Goal: Transaction & Acquisition: Purchase product/service

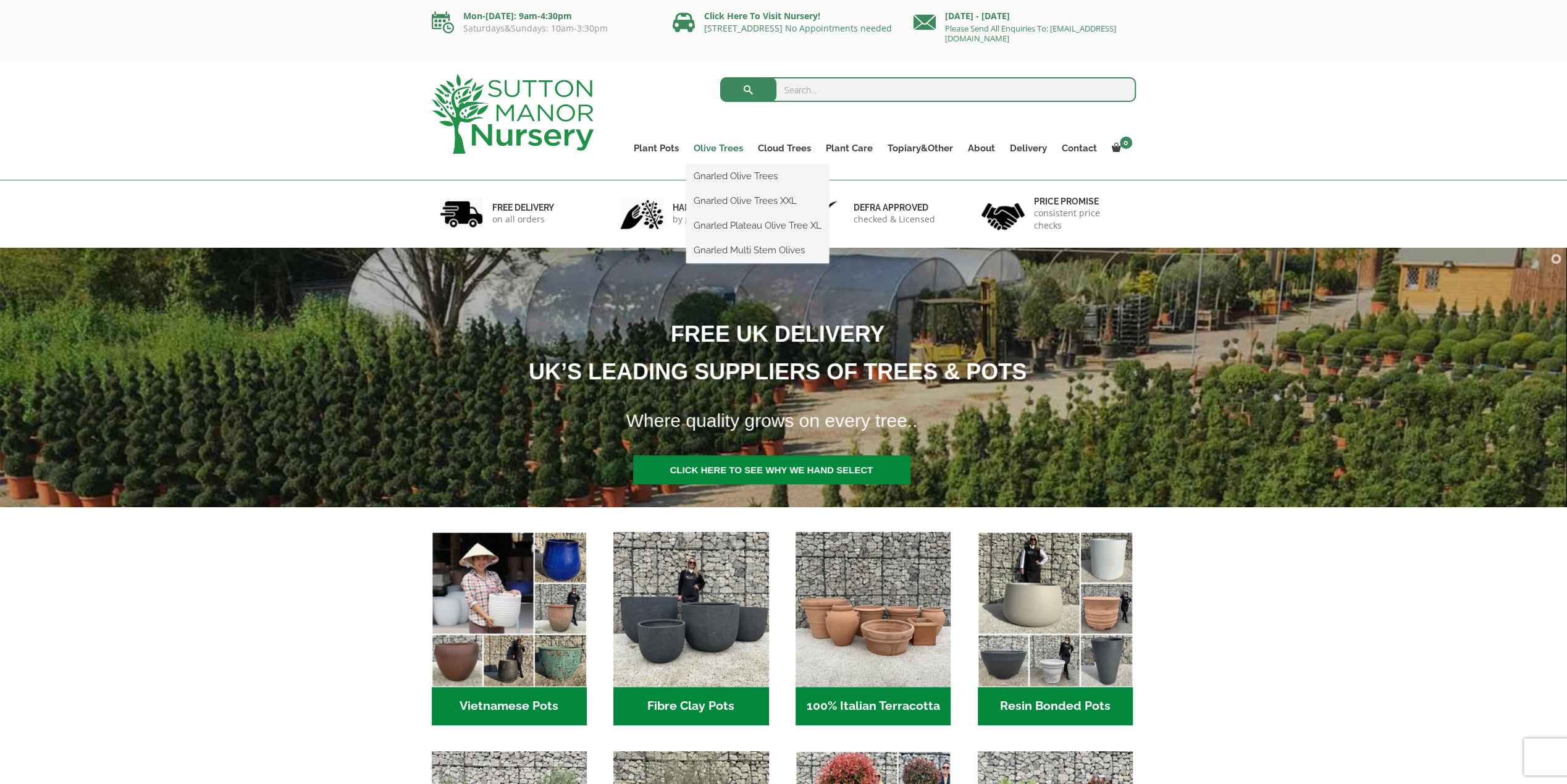
click at [709, 143] on link "Olive Trees" at bounding box center [718, 148] width 64 height 17
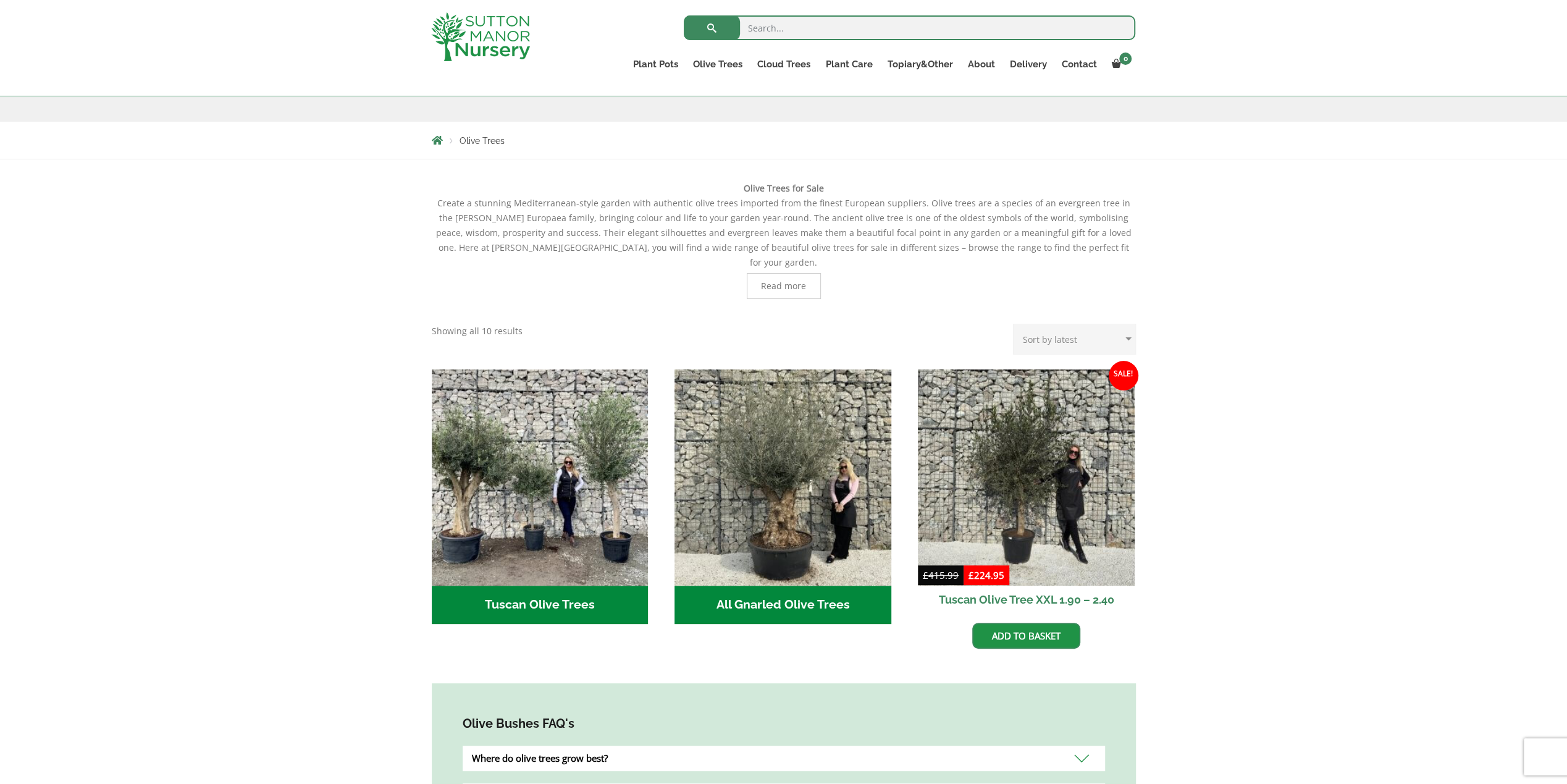
click at [793, 282] on span "Read more" at bounding box center [784, 286] width 45 height 9
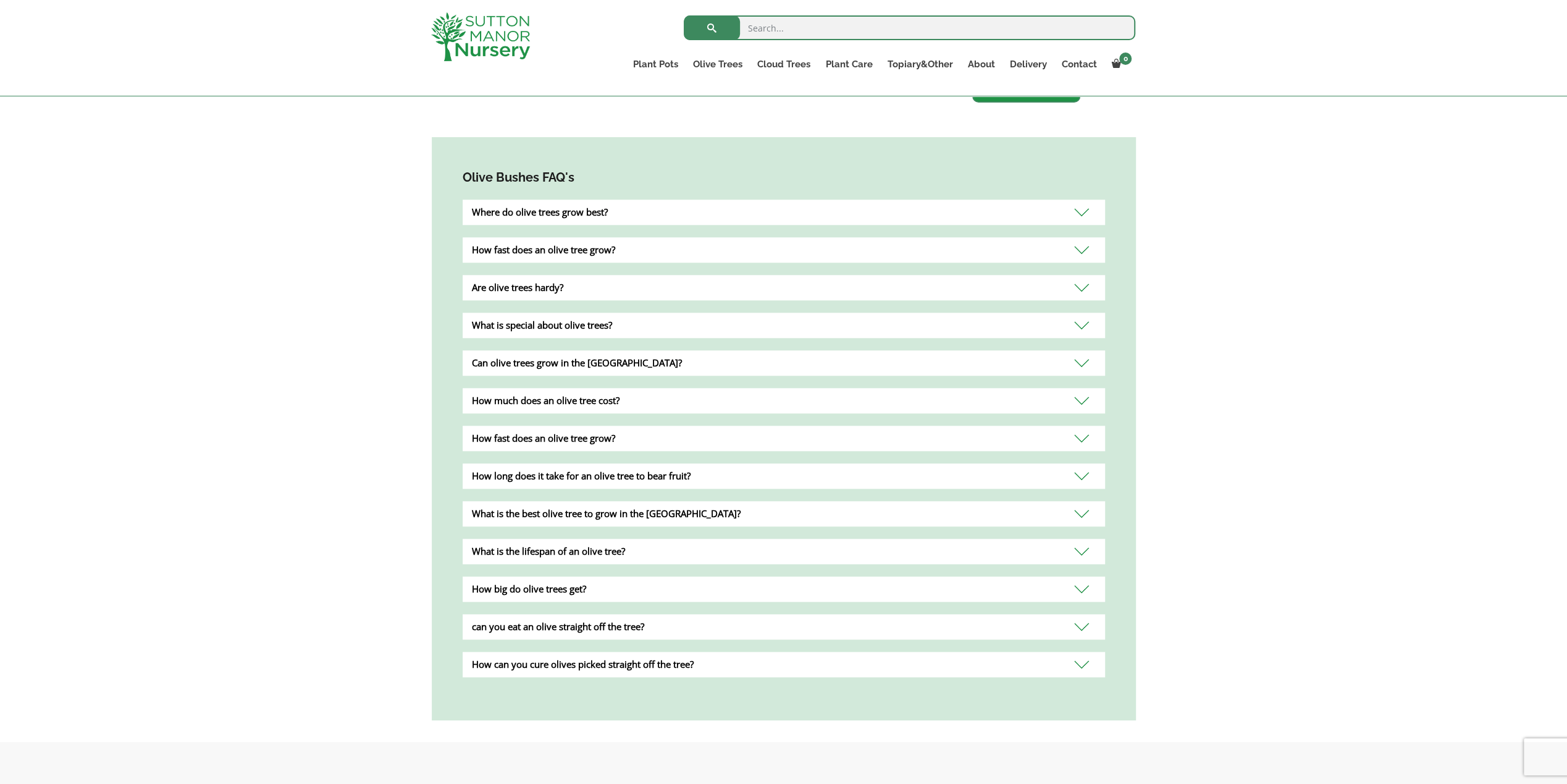
scroll to position [679, 0]
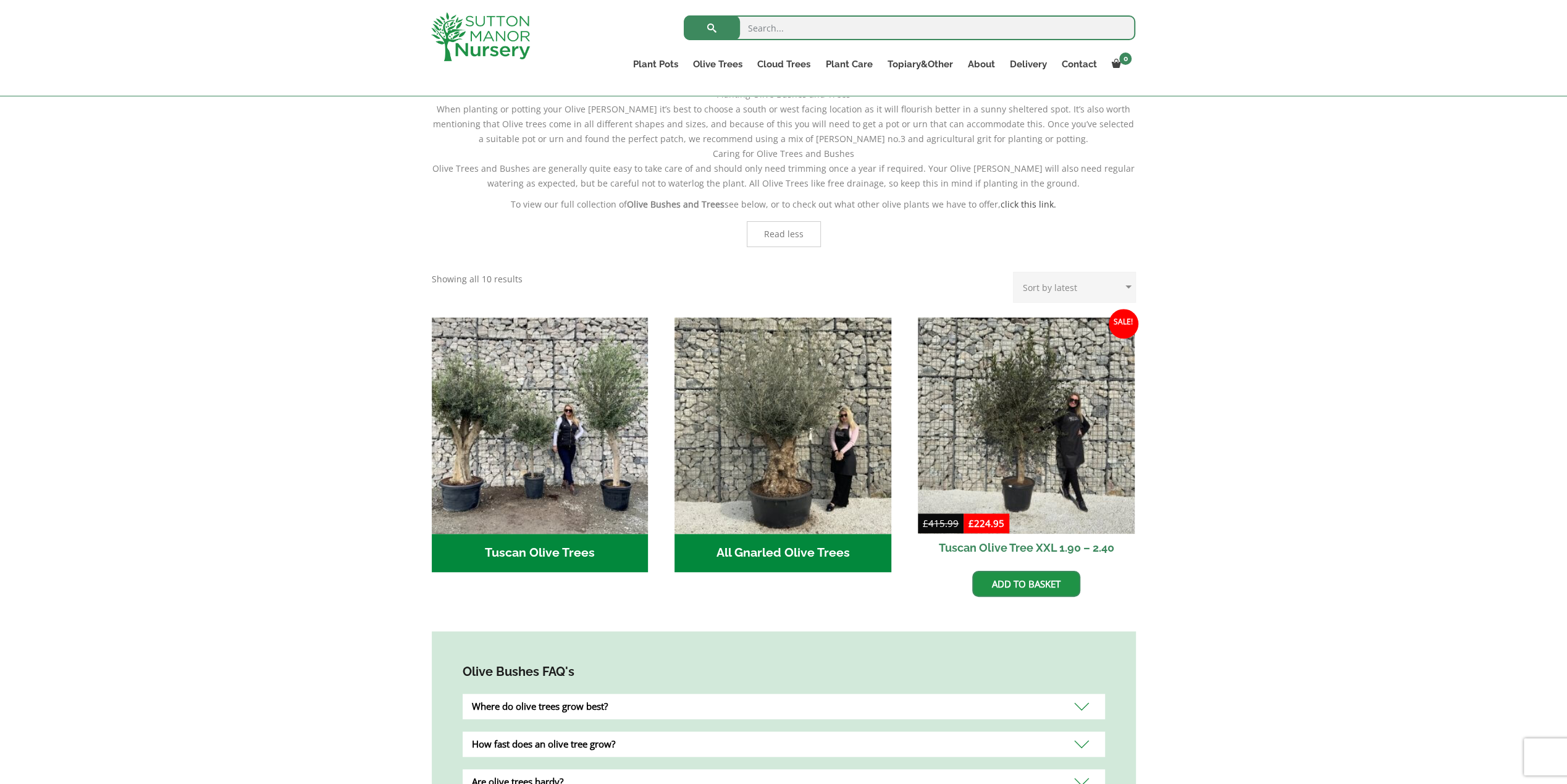
click at [528, 534] on h2 "Tuscan Olive Trees (9)" at bounding box center [540, 552] width 217 height 38
click at [810, 534] on h2 "All Gnarled Olive Trees (214)" at bounding box center [783, 552] width 217 height 38
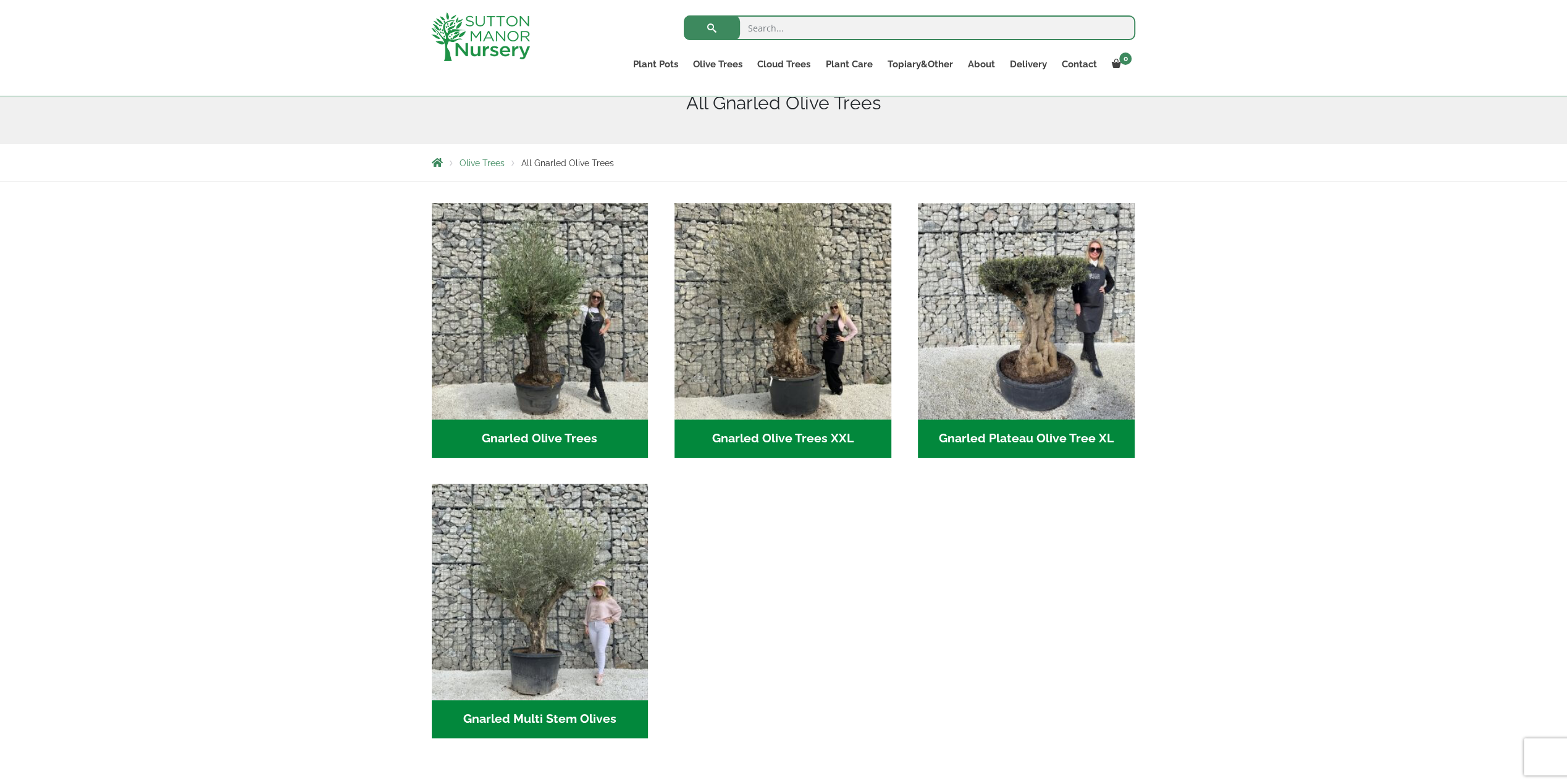
click at [537, 720] on h2 "Gnarled Multi Stem Olives (19)" at bounding box center [540, 719] width 217 height 38
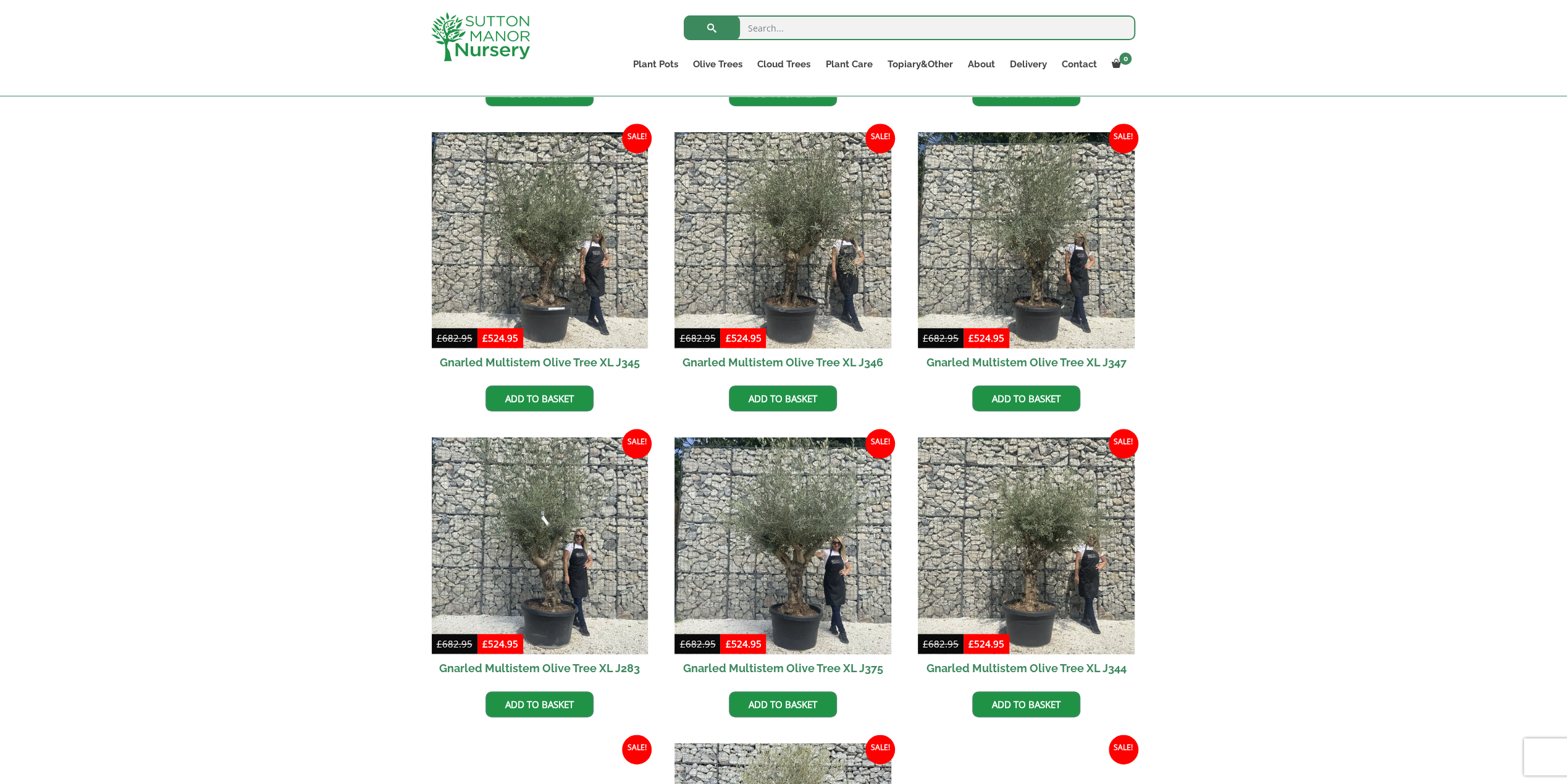
scroll to position [1112, 0]
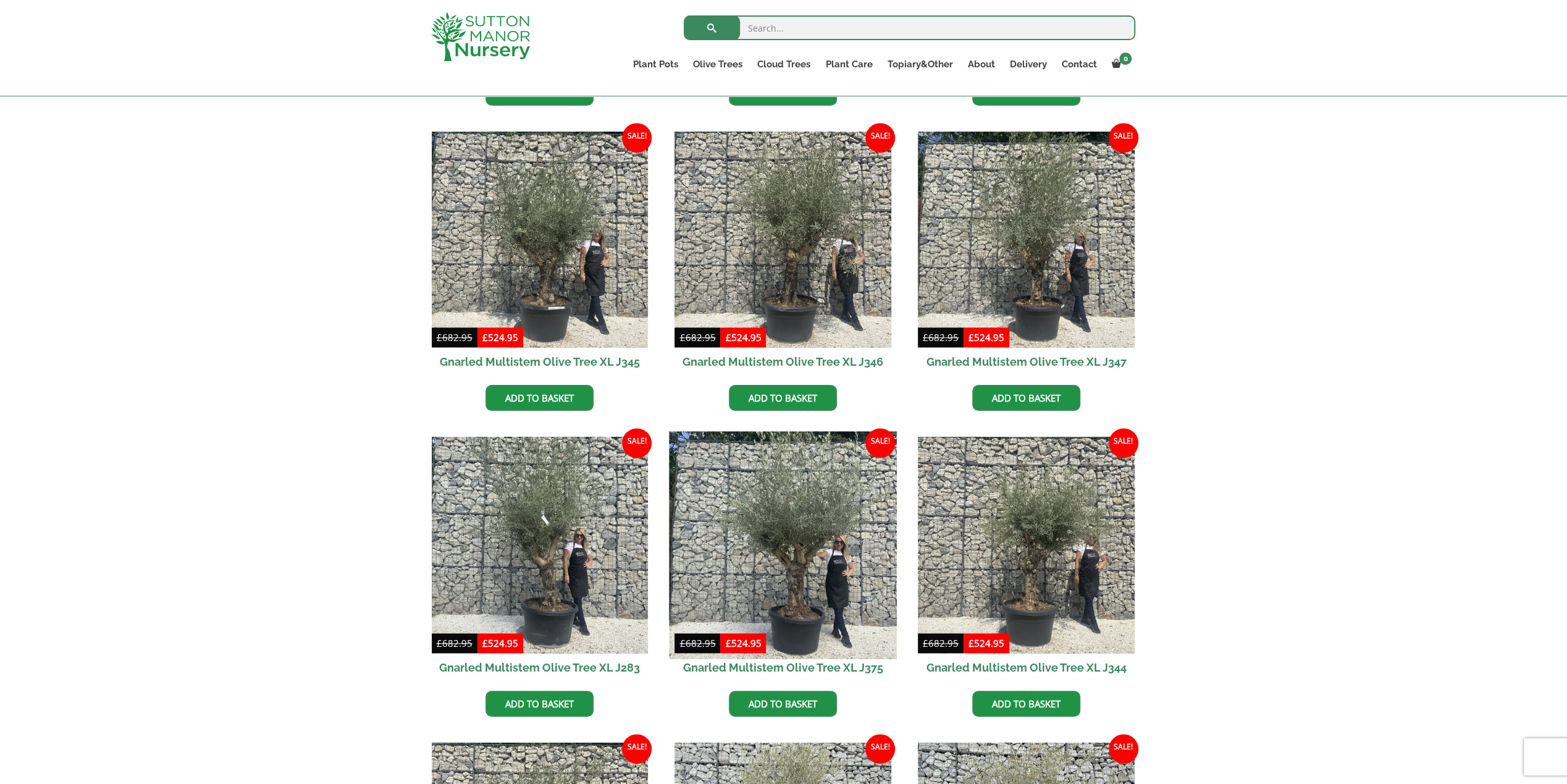
click at [785, 569] on img at bounding box center [783, 544] width 228 height 228
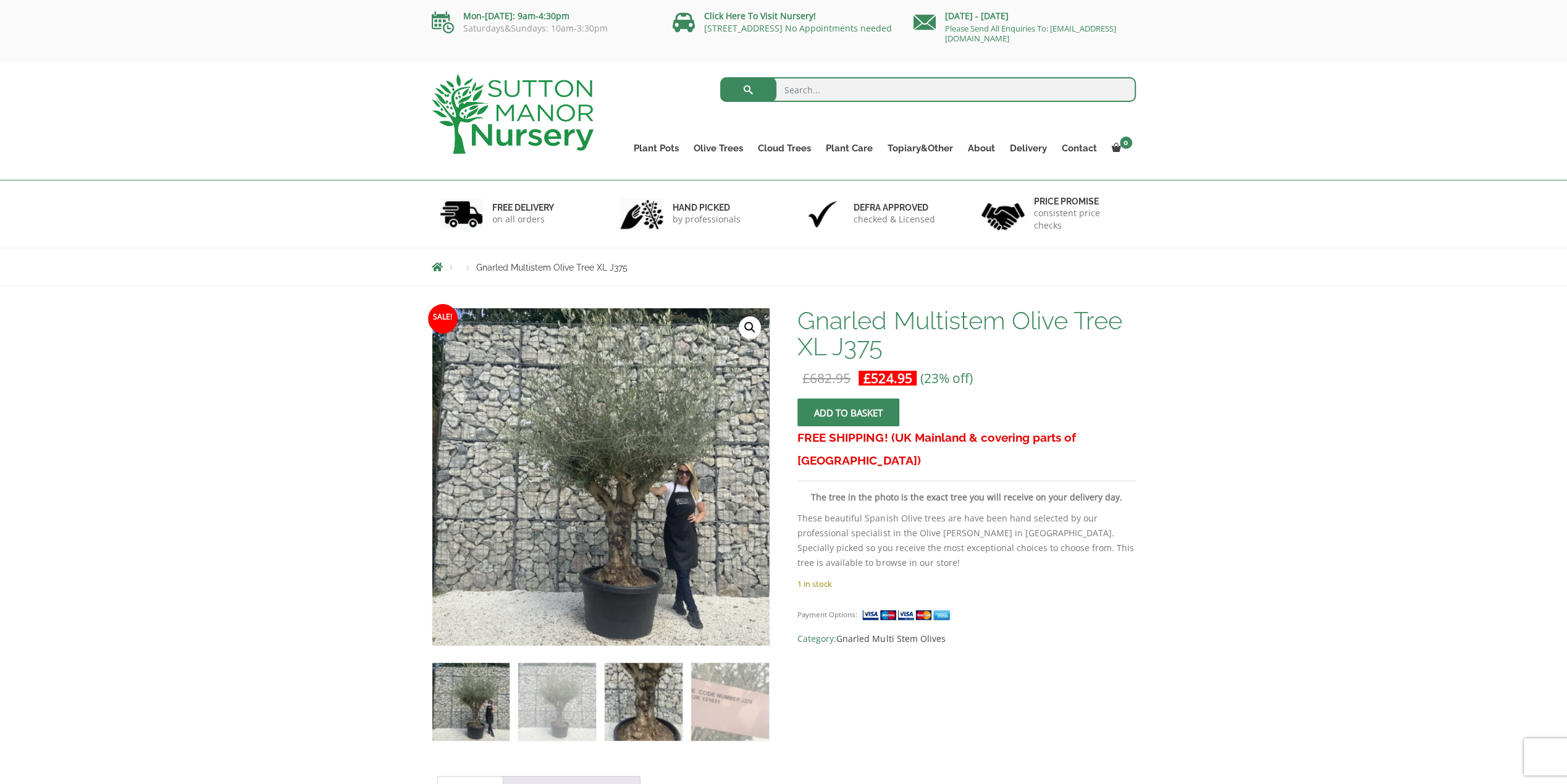
click at [627, 697] on img at bounding box center [643, 701] width 77 height 77
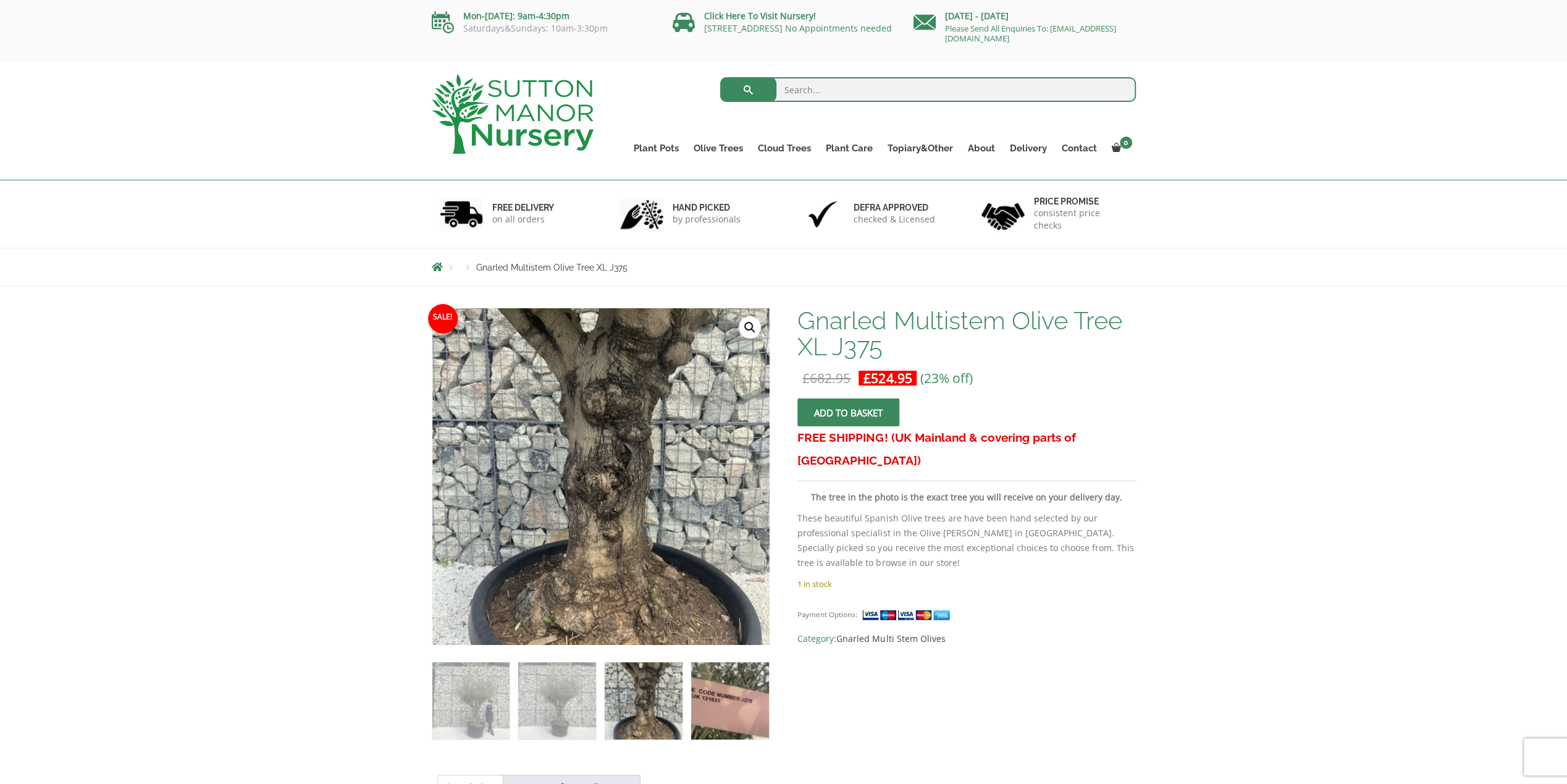
click at [716, 694] on img at bounding box center [730, 701] width 77 height 77
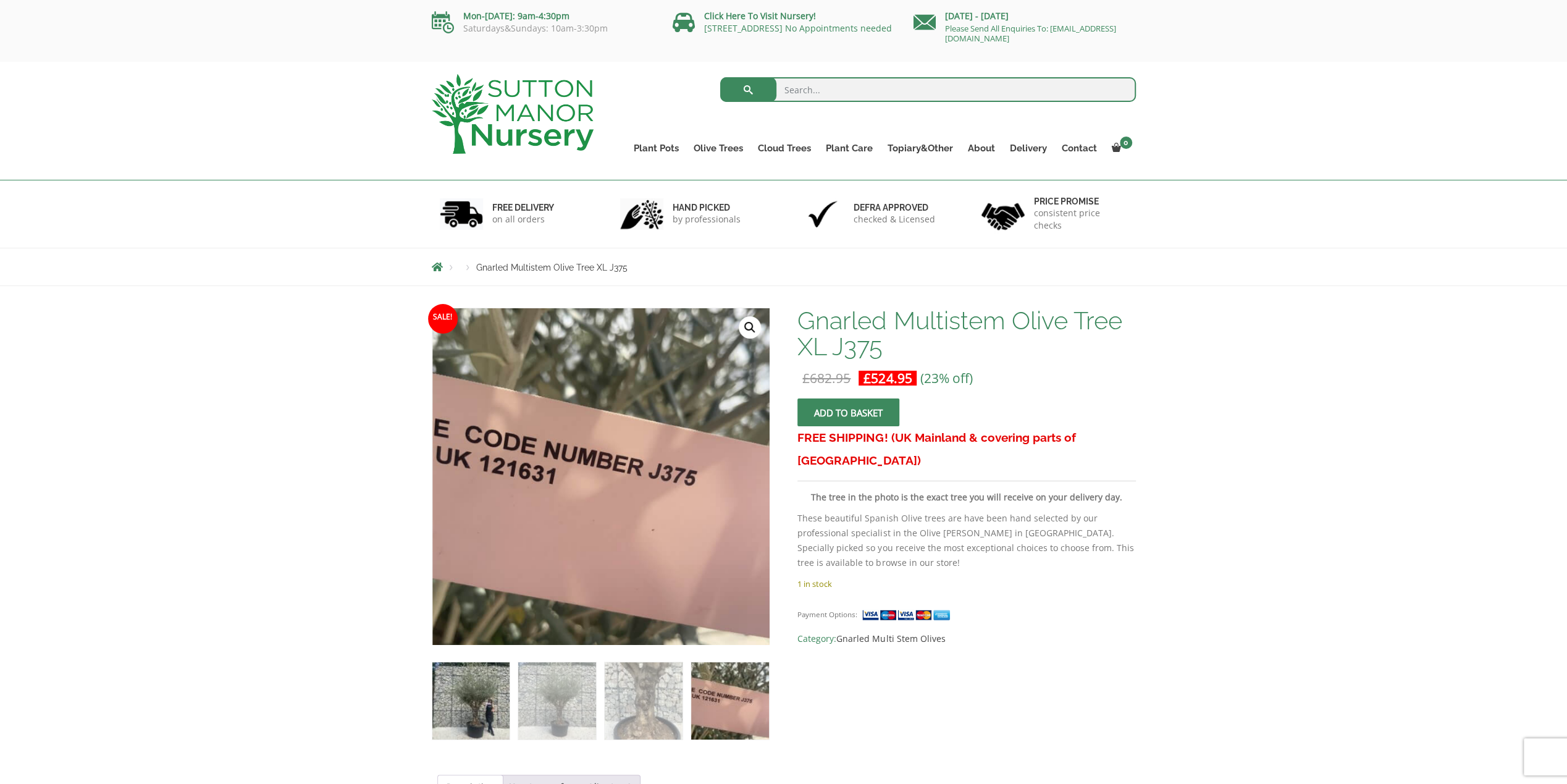
click at [466, 703] on img at bounding box center [471, 701] width 77 height 77
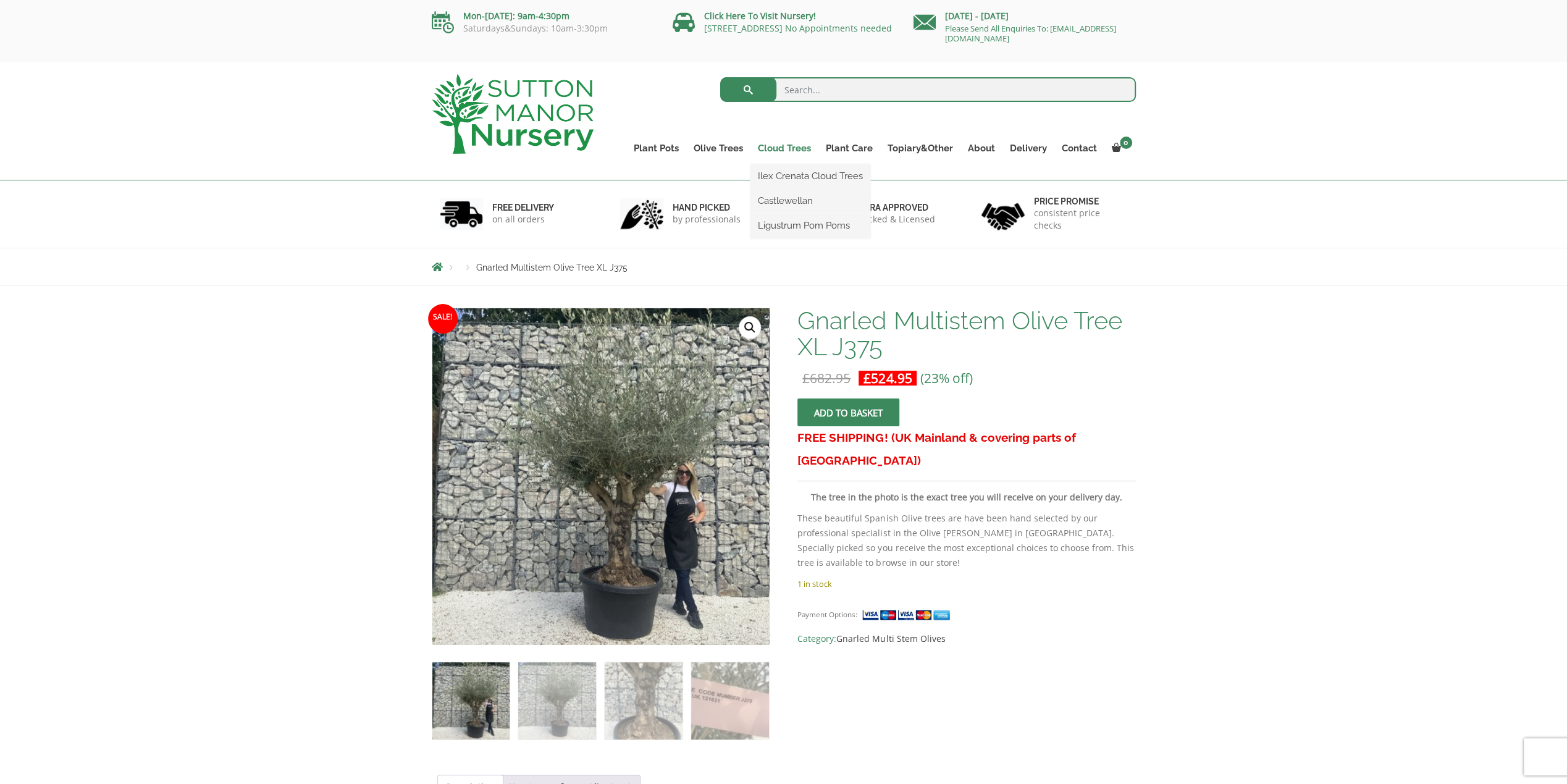
click at [788, 147] on link "Cloud Trees" at bounding box center [785, 148] width 68 height 17
click at [787, 178] on link "Ilex Crenata Cloud Trees" at bounding box center [811, 176] width 120 height 19
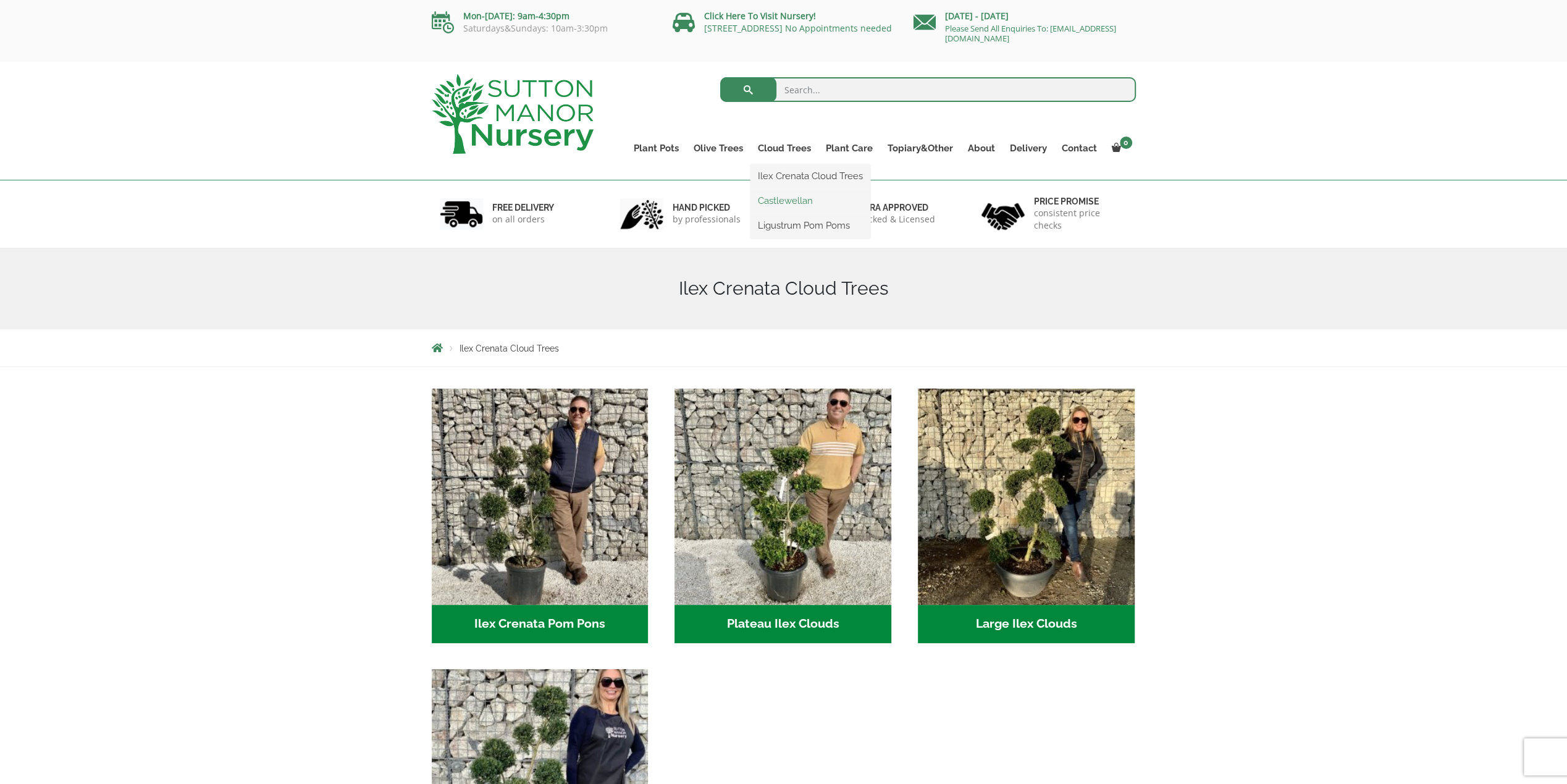
click at [785, 203] on link "Castlewellan" at bounding box center [811, 201] width 120 height 19
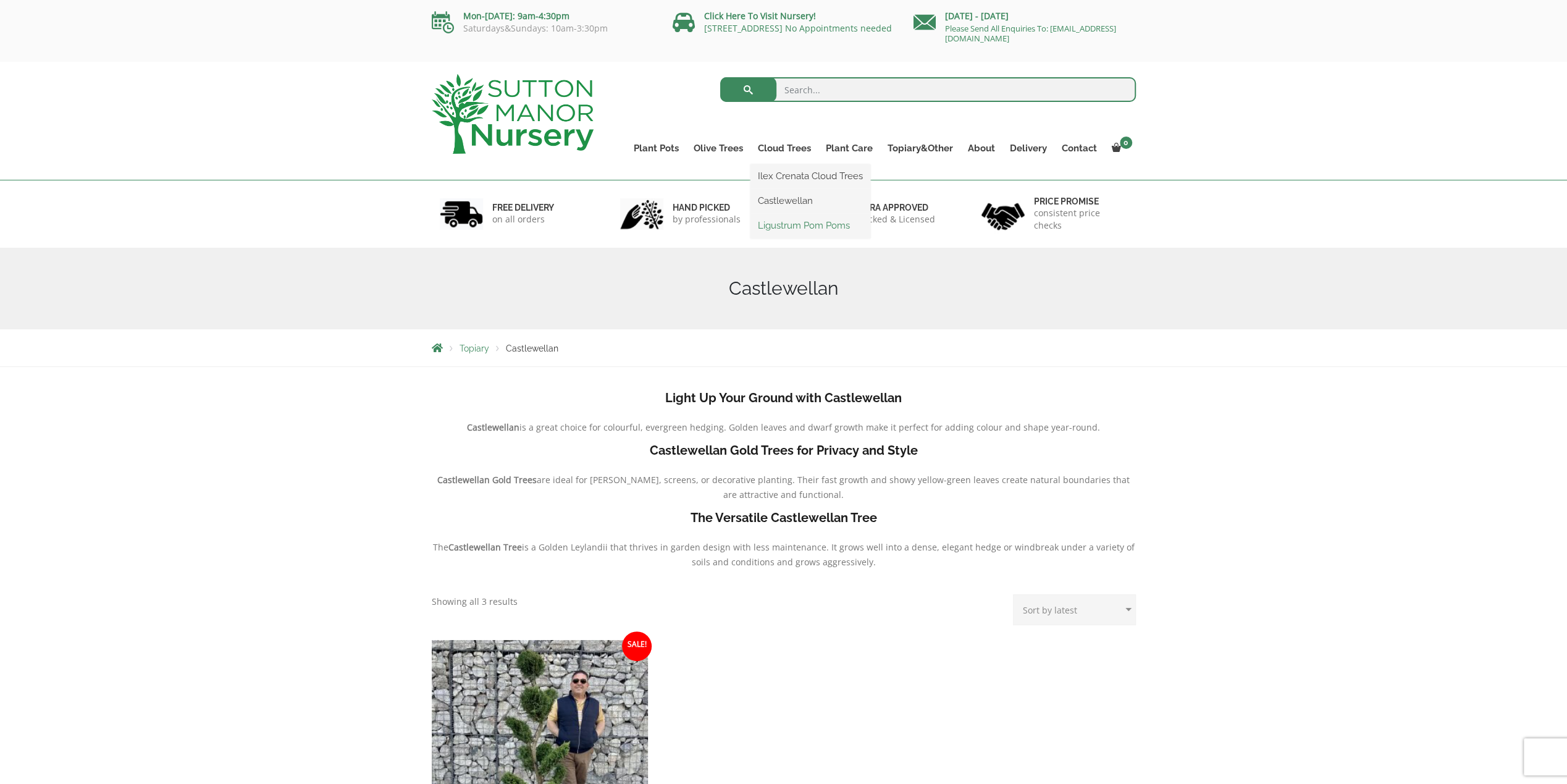
click at [794, 225] on link "Ligustrum Pom Poms" at bounding box center [811, 226] width 120 height 19
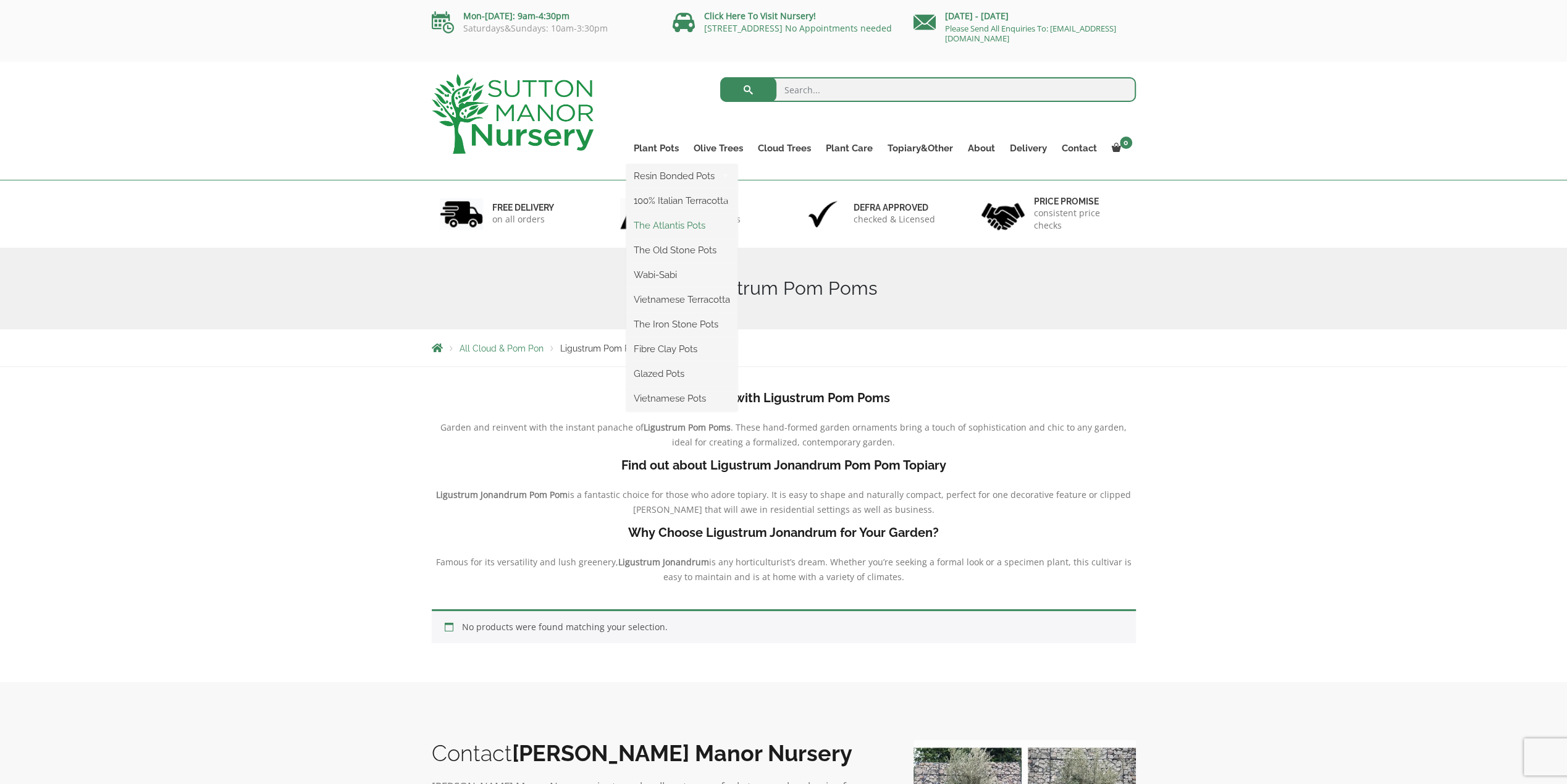
click at [660, 224] on link "The Atlantis Pots" at bounding box center [682, 226] width 111 height 19
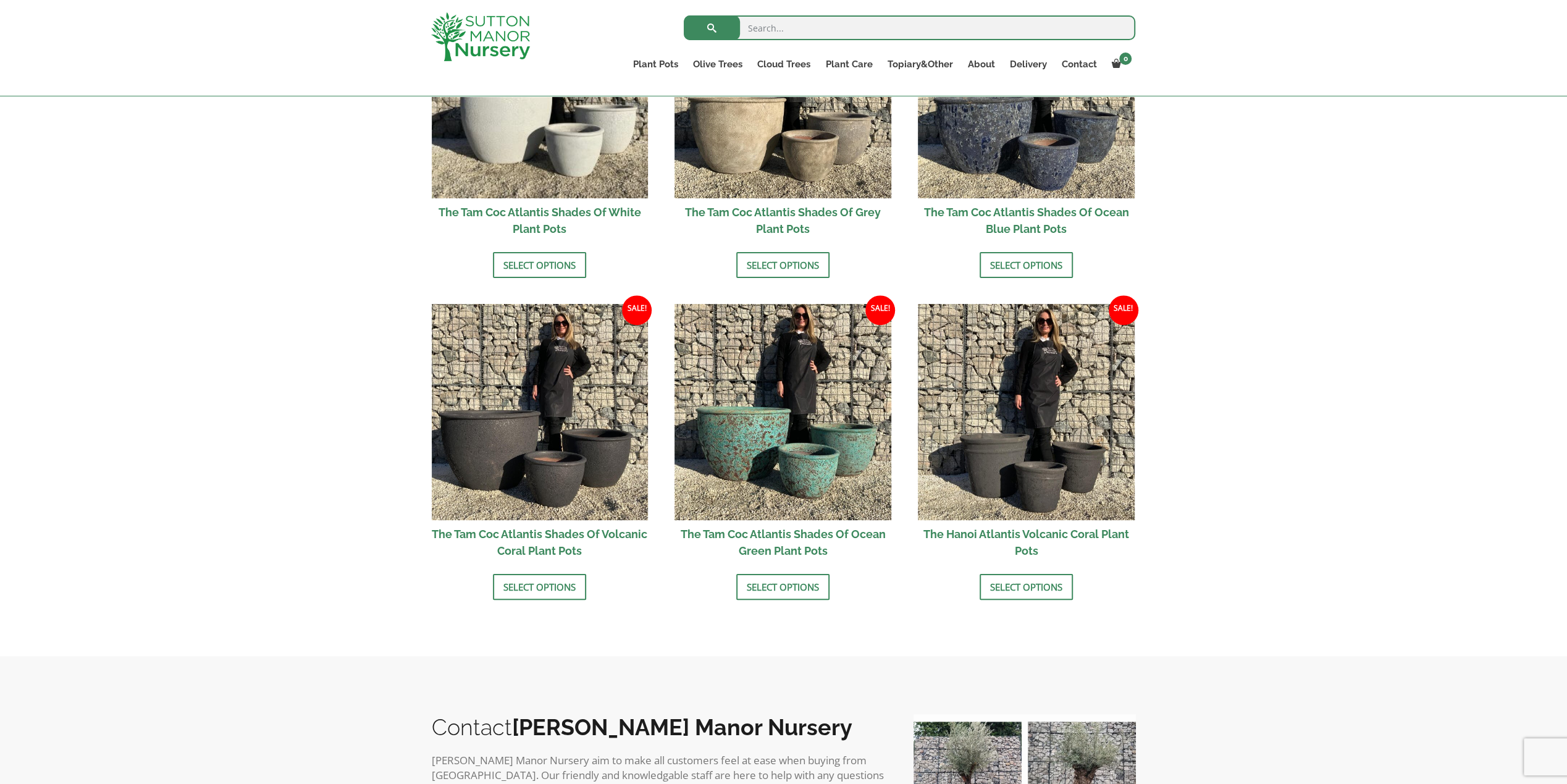
scroll to position [865, 0]
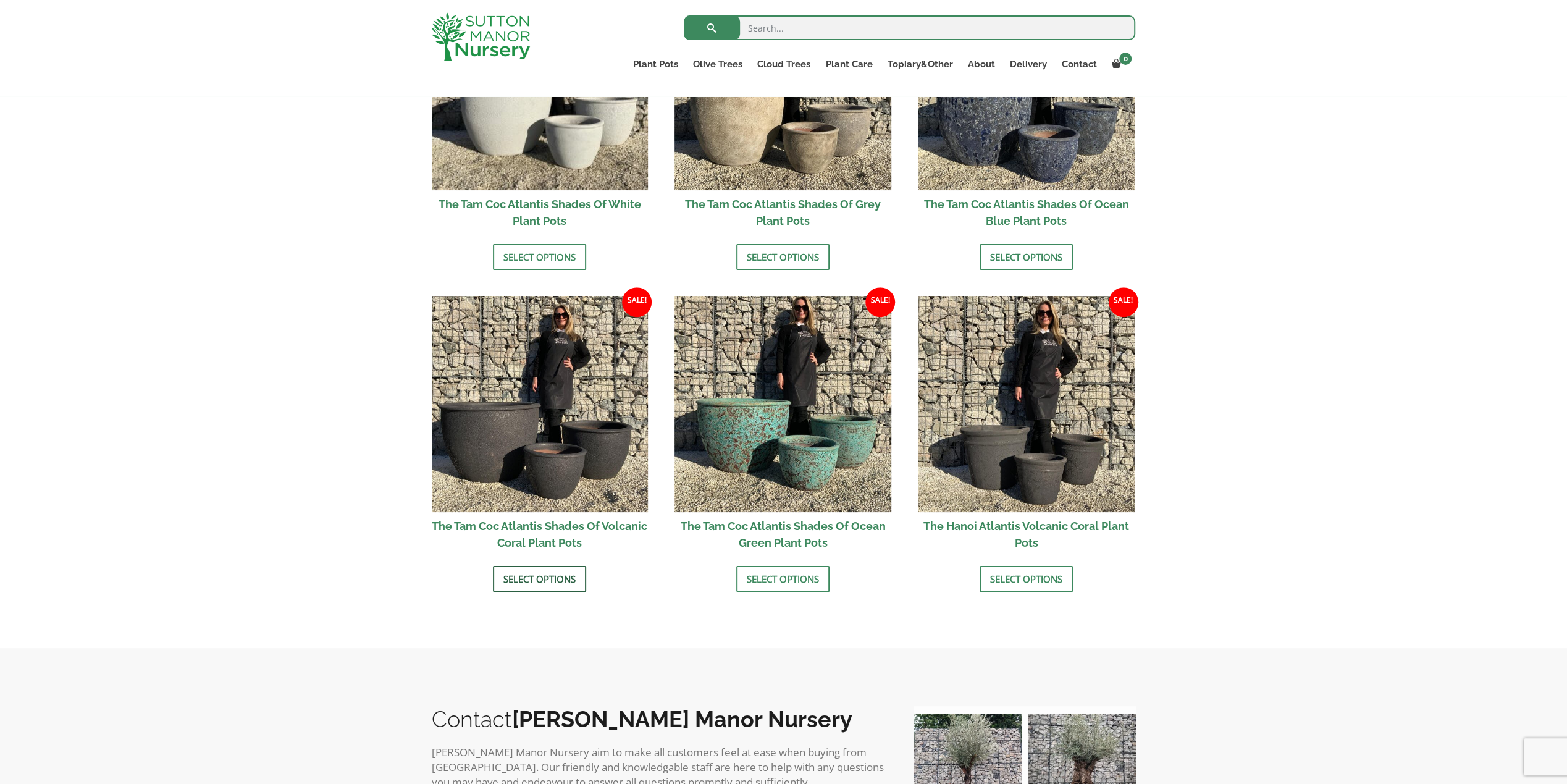
click at [532, 580] on link "Select options" at bounding box center [540, 578] width 93 height 26
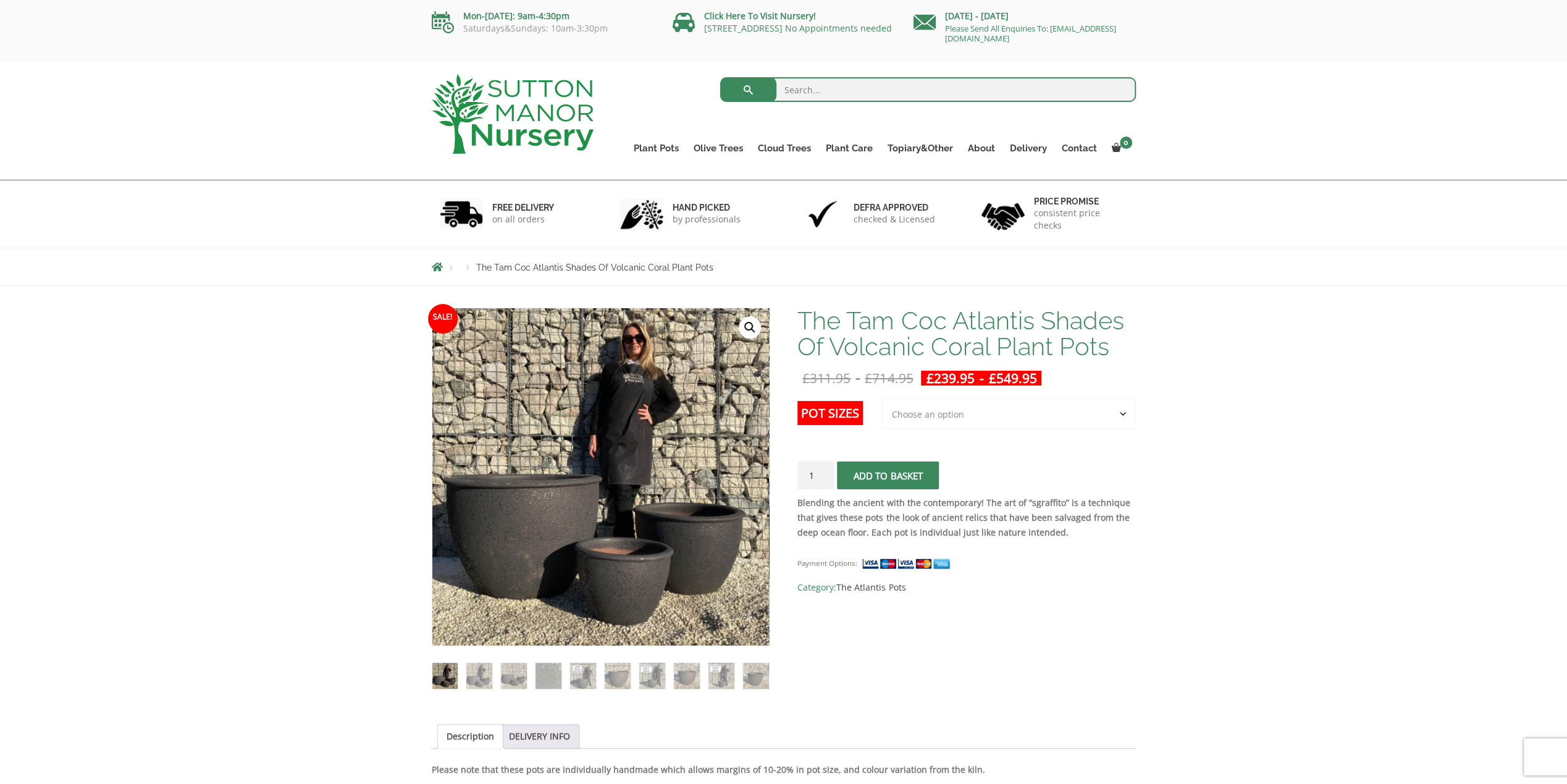
click at [918, 411] on select "Choose an option 3rd to Largest Pot In The Picture 2nd to Largest Pot In The Pi…" at bounding box center [1009, 414] width 254 height 31
select select "Largest pot In The Picture"
click at [883, 398] on select "Choose an option 3rd to Largest Pot In The Picture 2nd to Largest Pot In The Pi…" at bounding box center [1009, 414] width 254 height 31
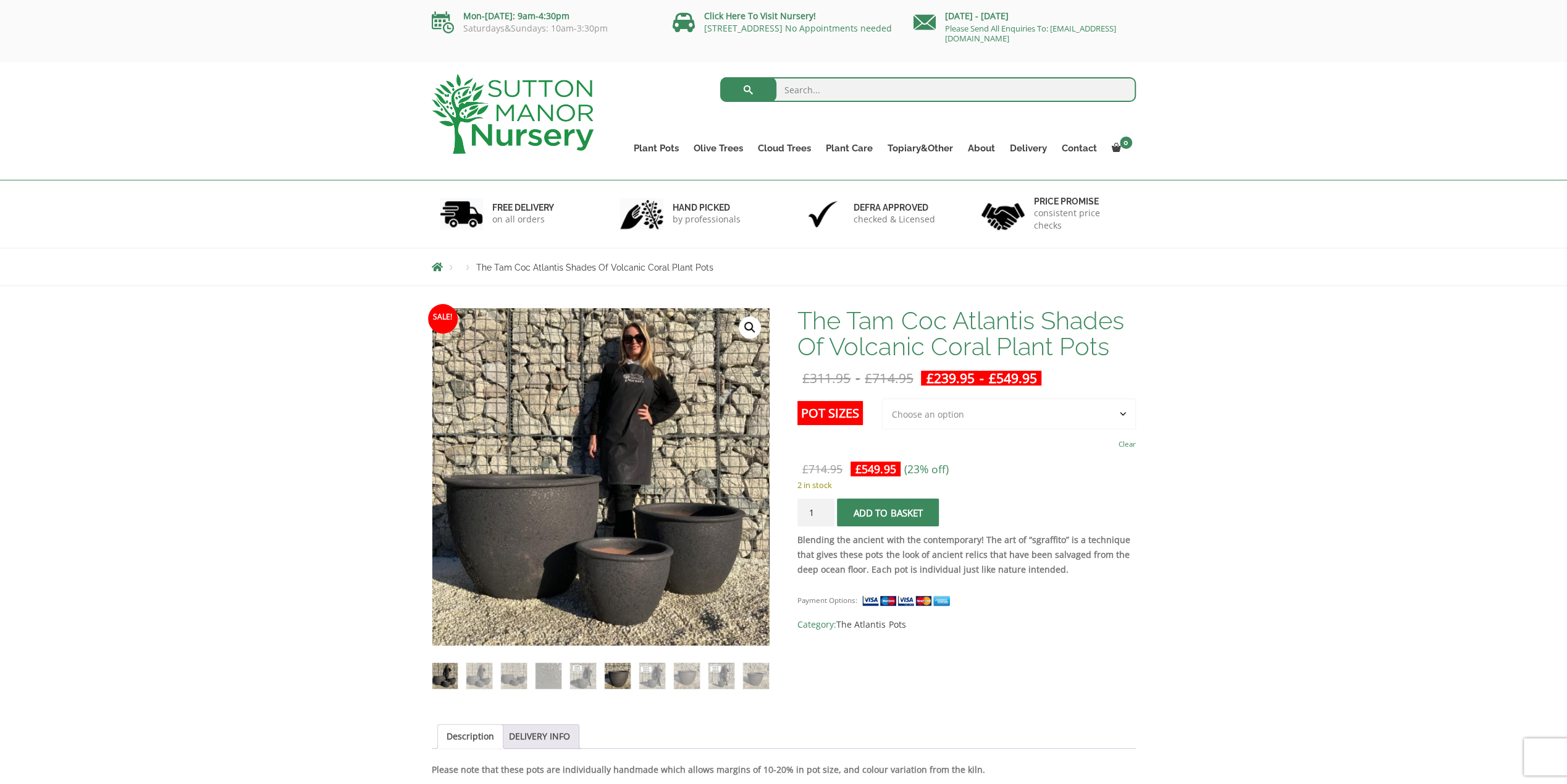
click at [615, 677] on img at bounding box center [617, 675] width 25 height 25
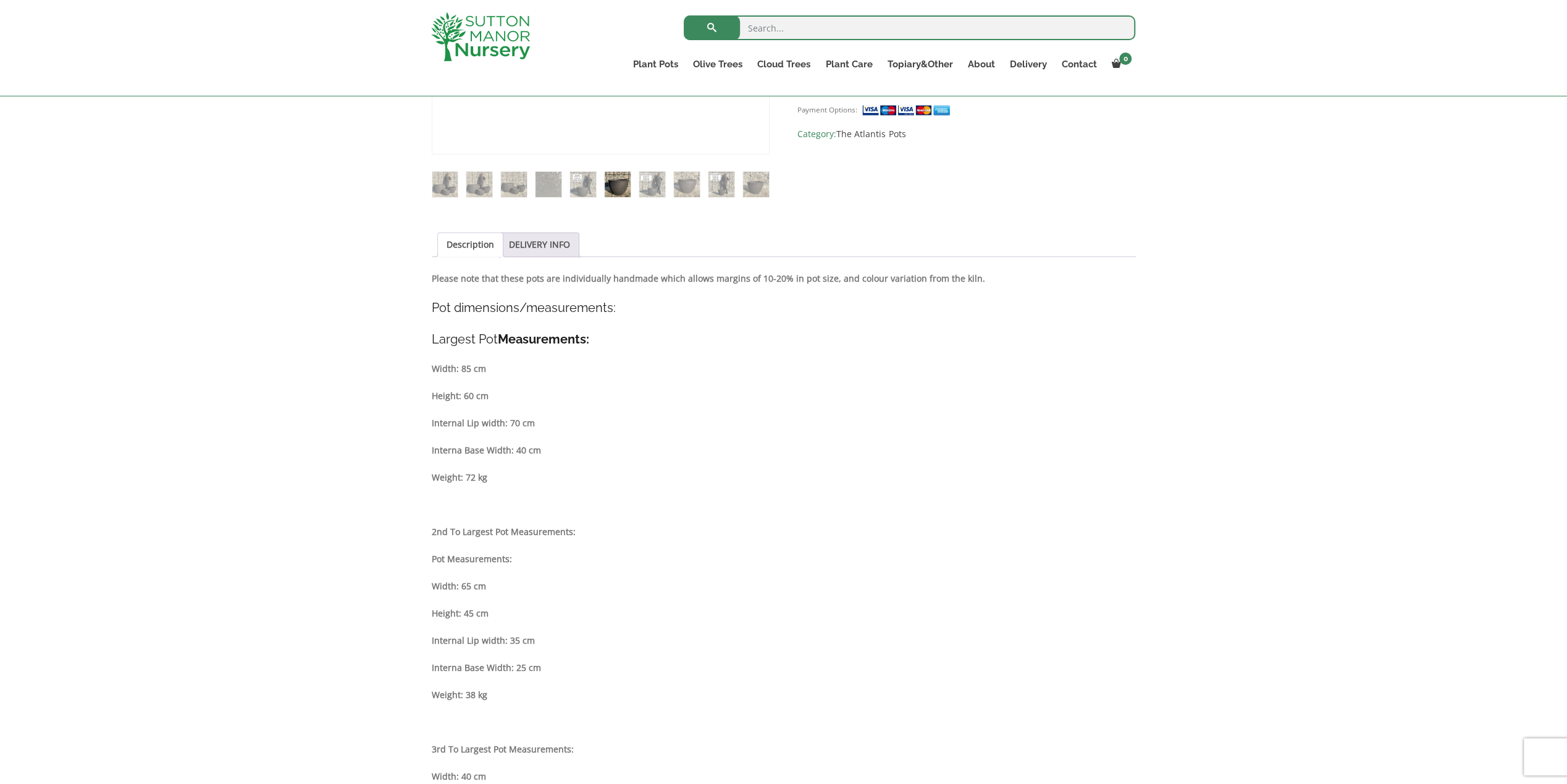
scroll to position [185, 0]
